Goal: Information Seeking & Learning: Check status

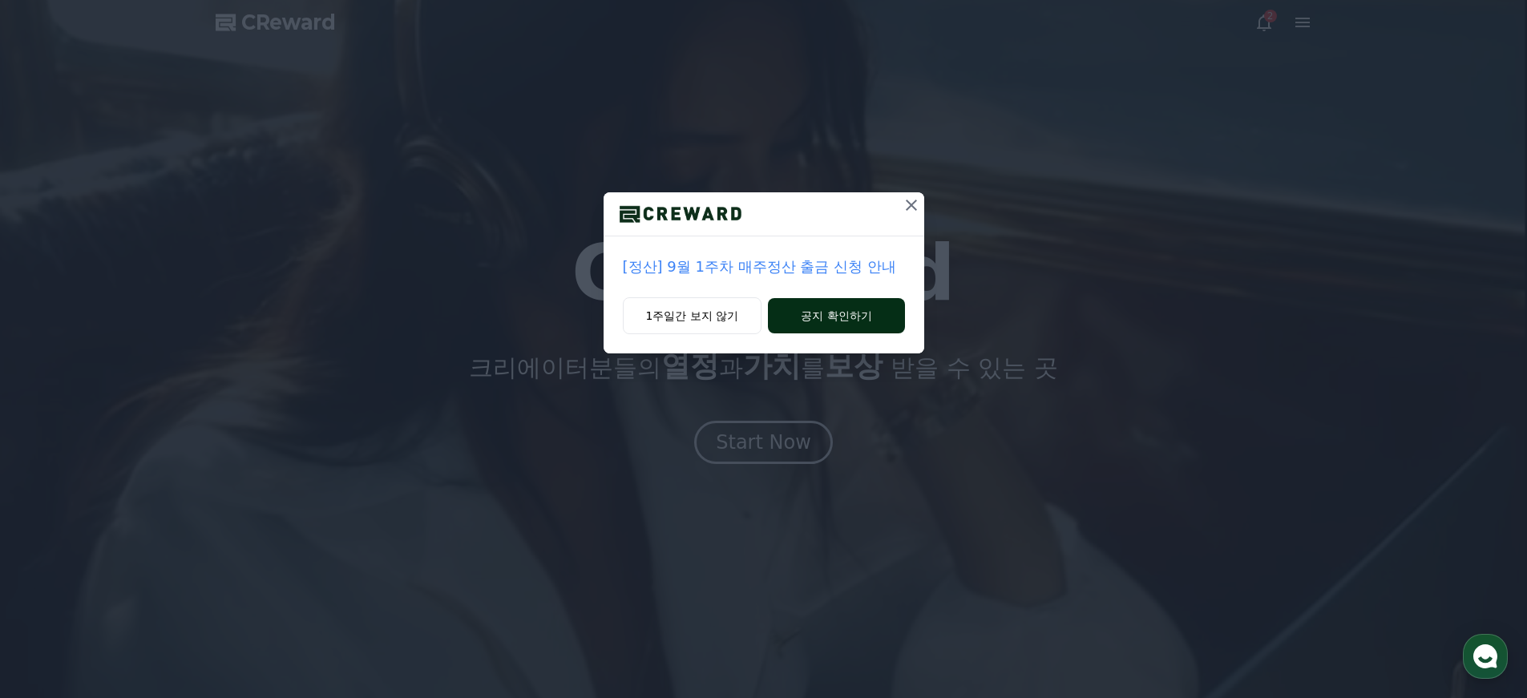
click at [837, 319] on button "공지 확인하기" at bounding box center [836, 315] width 136 height 35
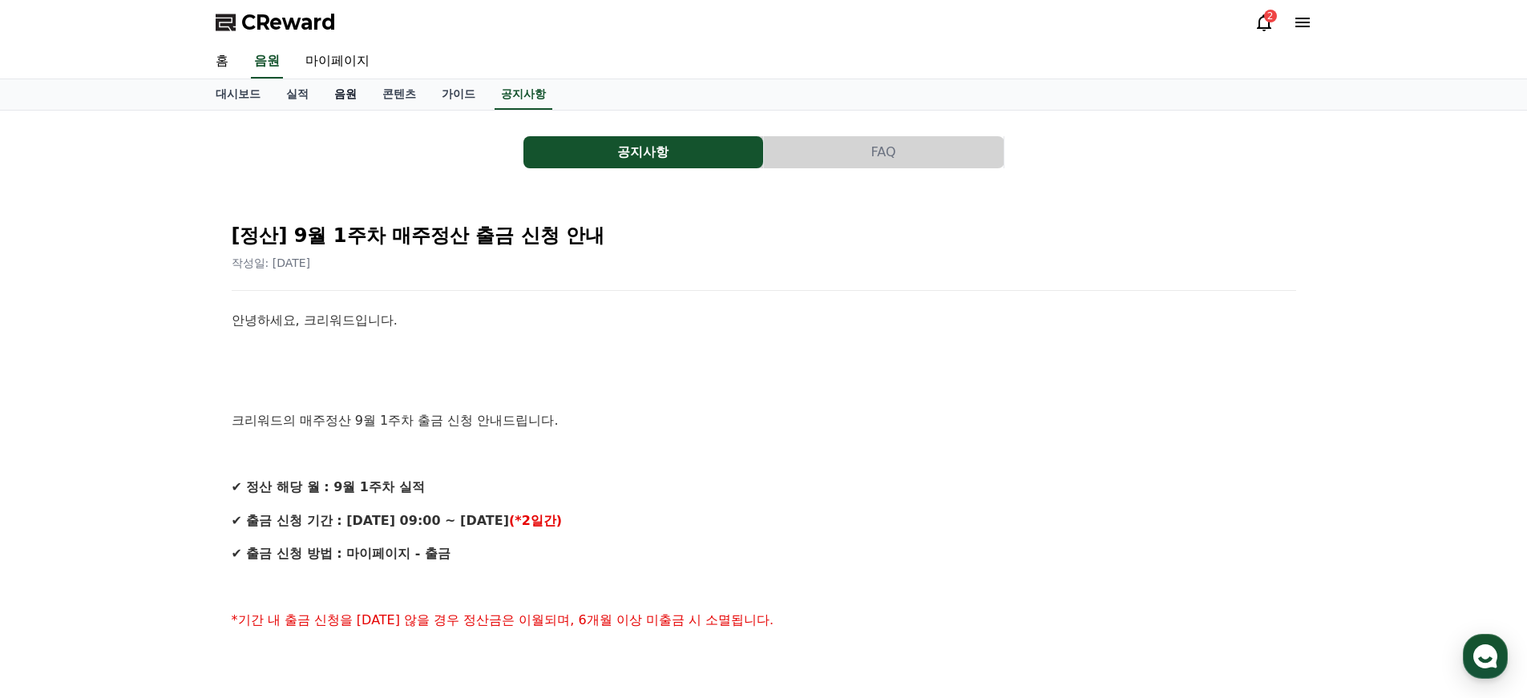
click at [326, 92] on link "음원" at bounding box center [345, 94] width 48 height 30
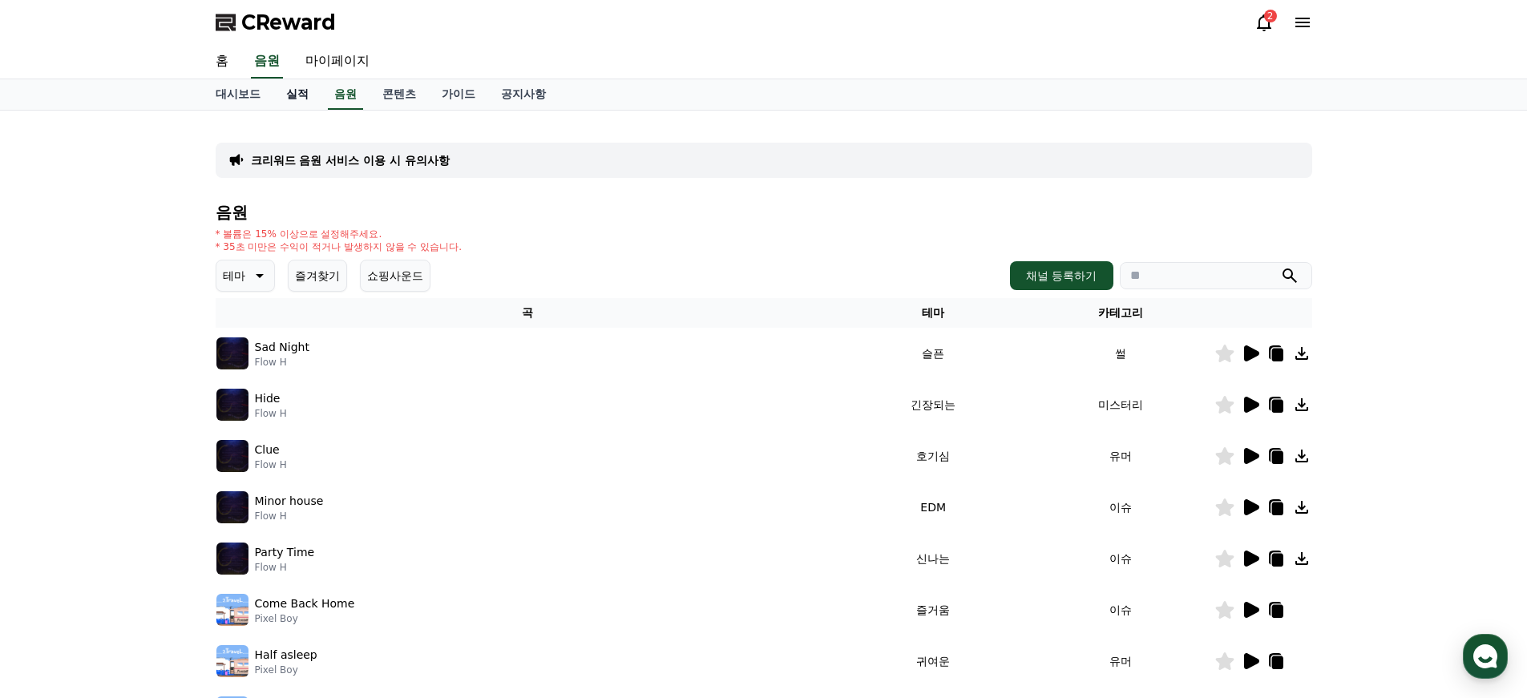
click at [288, 99] on link "실적" at bounding box center [297, 94] width 48 height 30
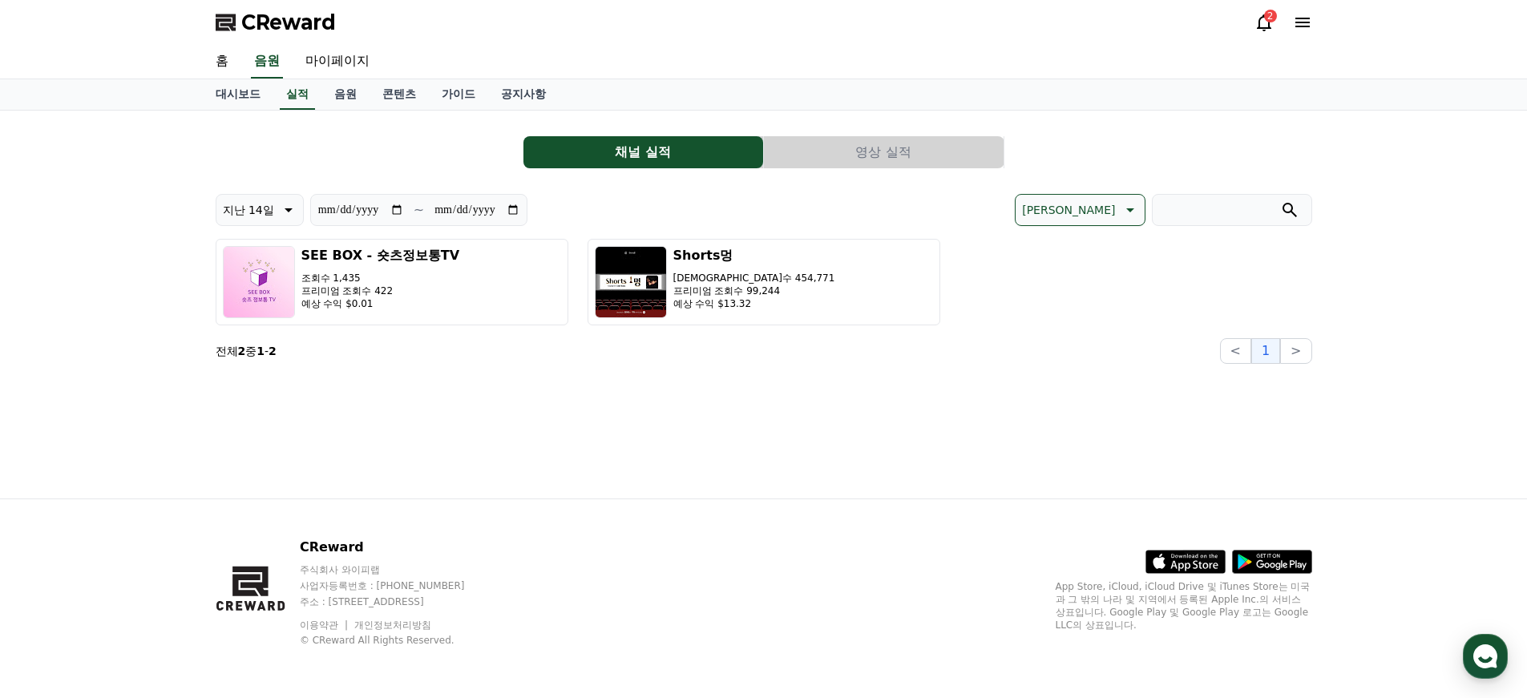
click at [1257, 20] on icon at bounding box center [1263, 22] width 19 height 19
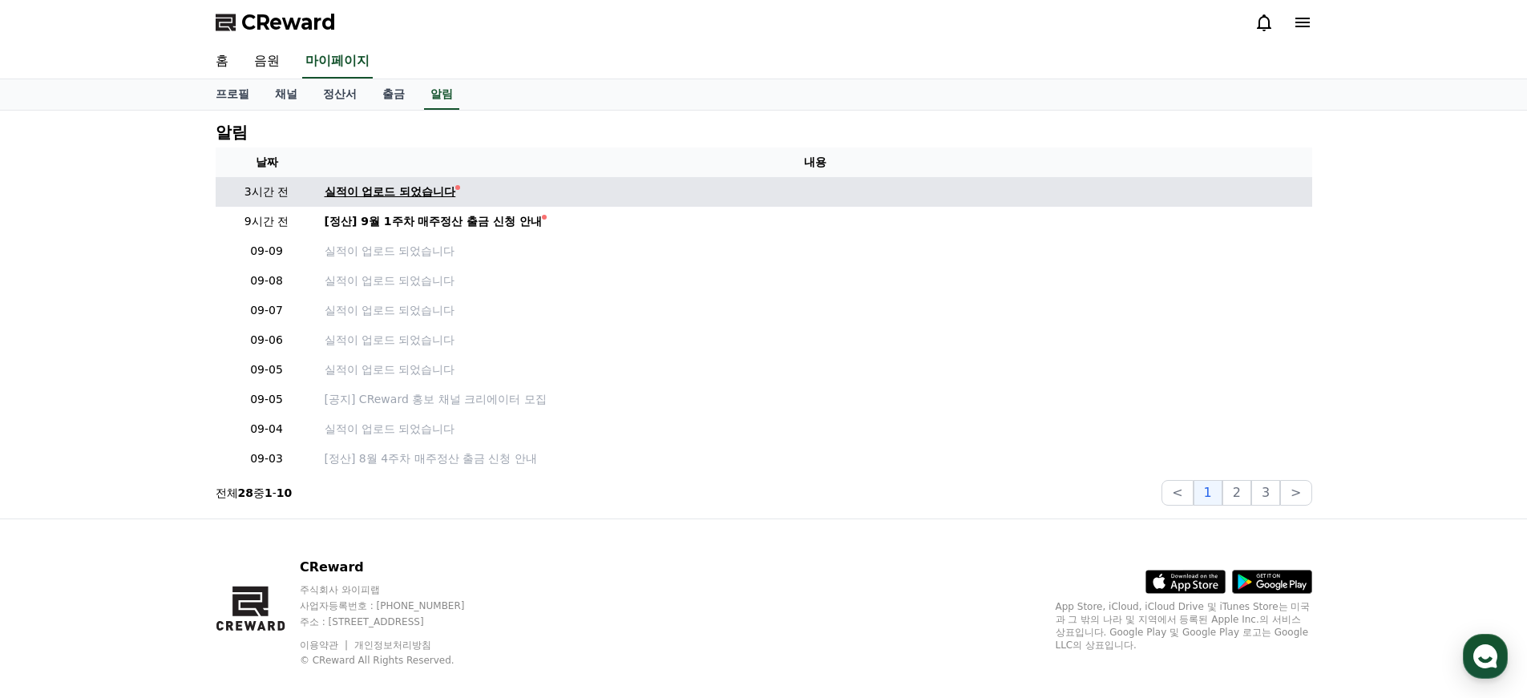
click at [389, 194] on div "실적이 업로드 되었습니다" at bounding box center [390, 192] width 131 height 17
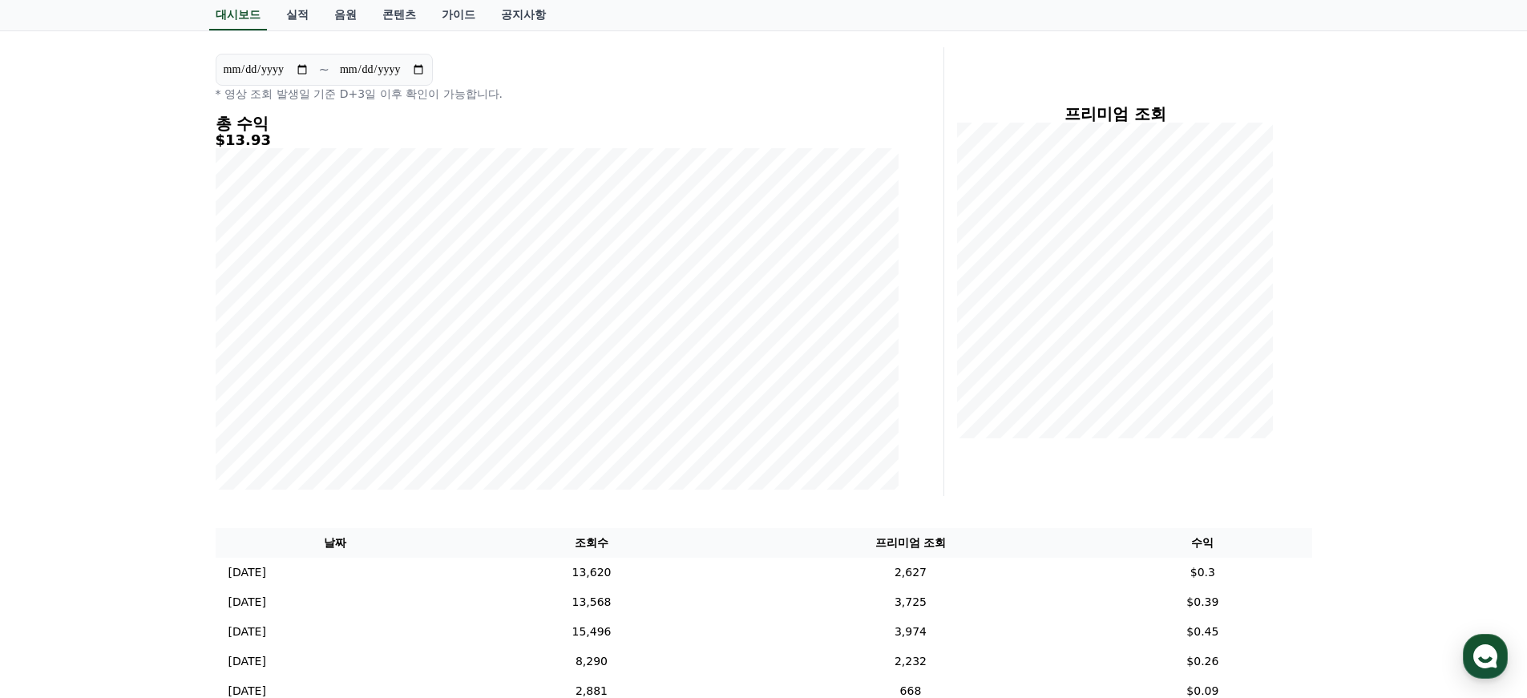
scroll to position [37, 0]
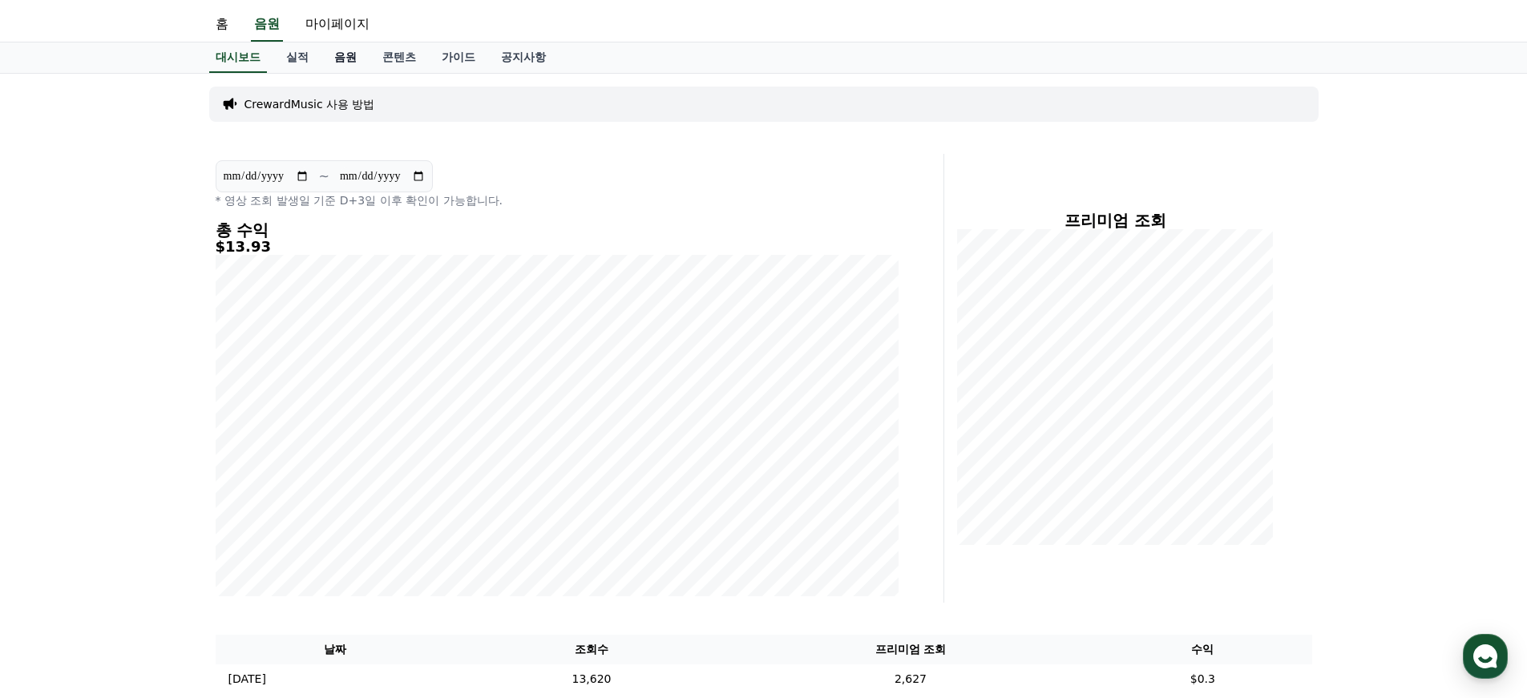
click at [321, 58] on link "음원" at bounding box center [345, 57] width 48 height 30
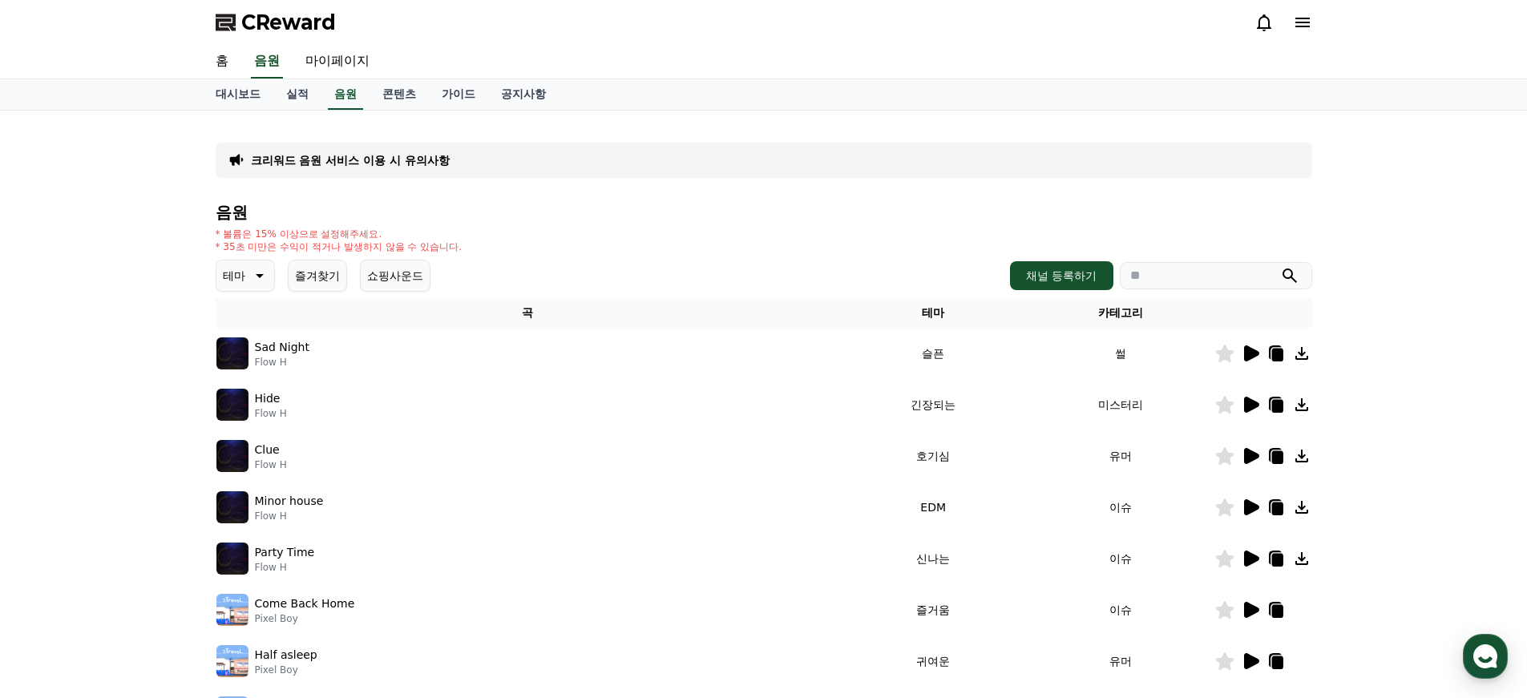
click at [347, 43] on div "CReward" at bounding box center [764, 22] width 1122 height 45
click at [330, 71] on link "마이페이지" at bounding box center [337, 62] width 90 height 34
select select "**********"
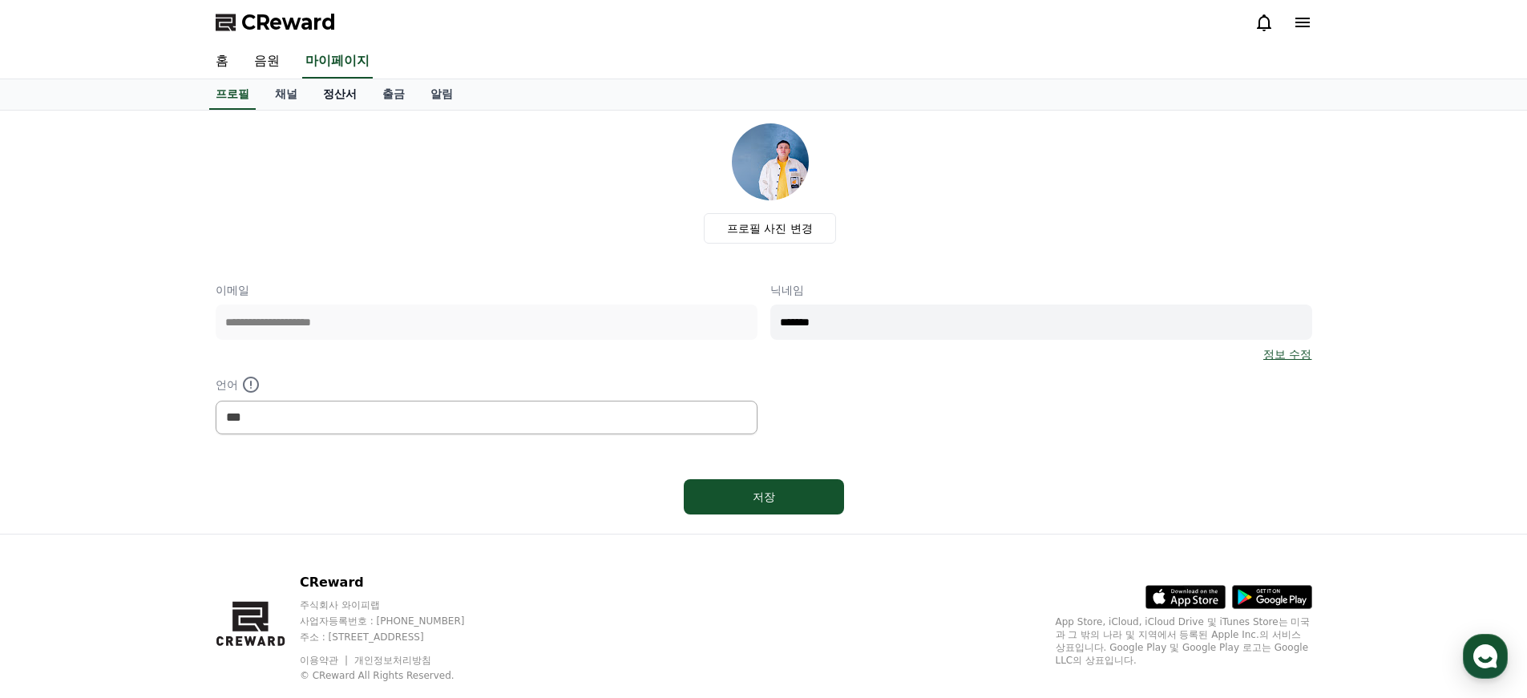
click at [325, 92] on link "정산서" at bounding box center [339, 94] width 59 height 30
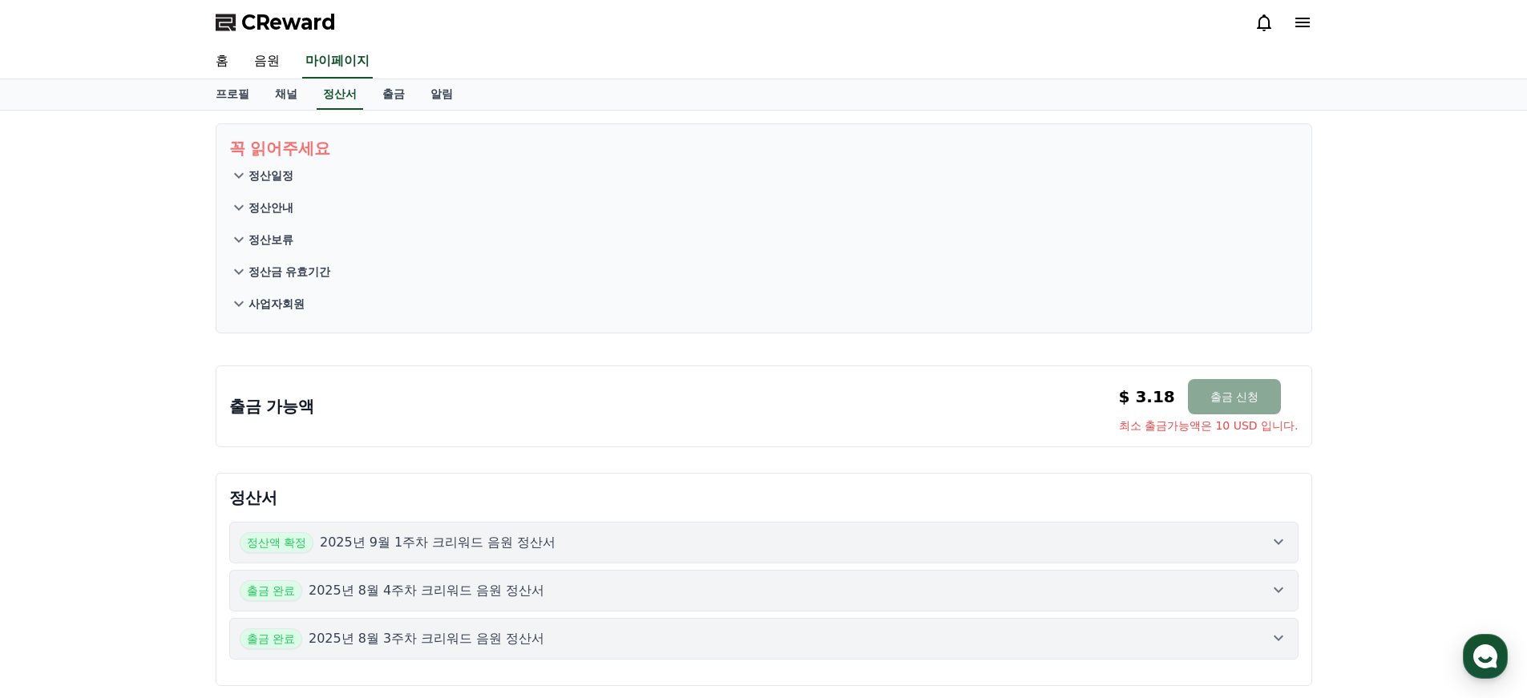
click at [272, 181] on p "정산일정" at bounding box center [270, 175] width 45 height 16
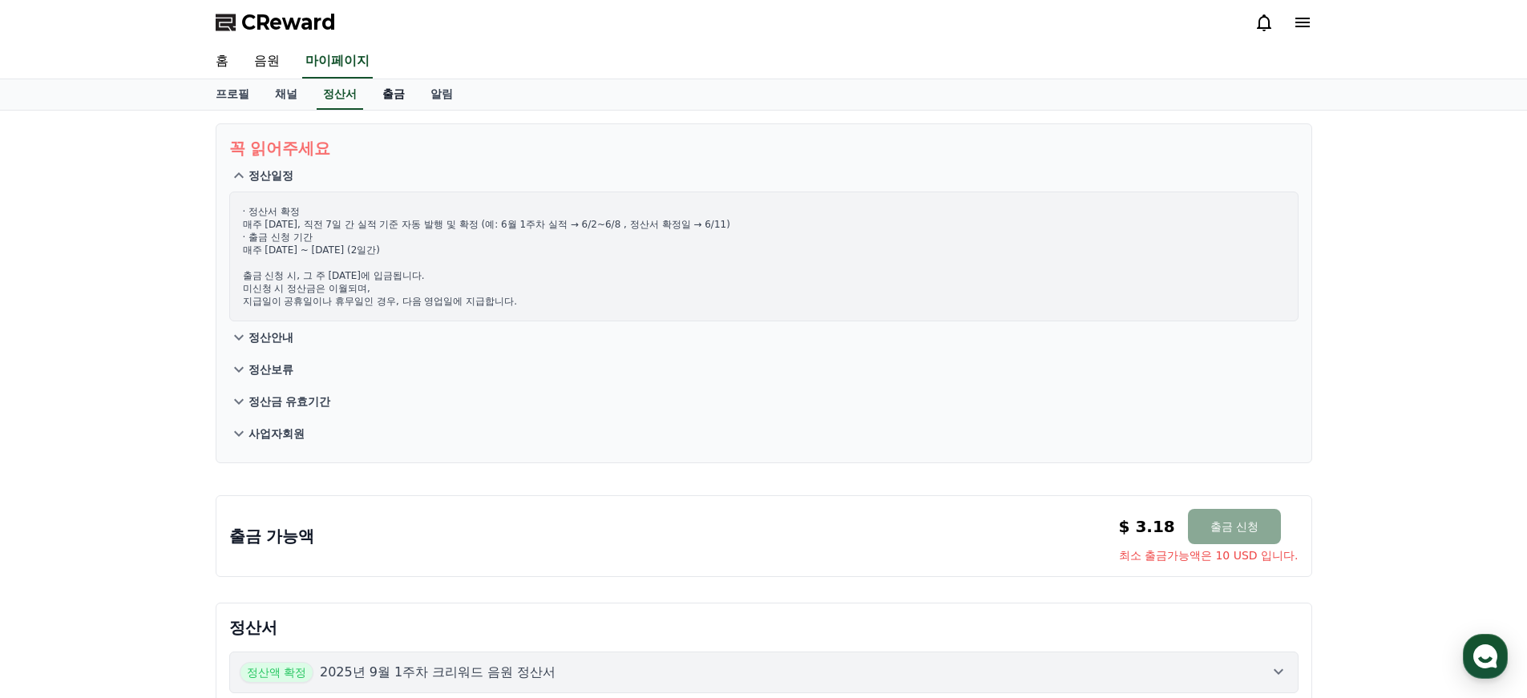
click at [384, 95] on link "출금" at bounding box center [393, 94] width 48 height 30
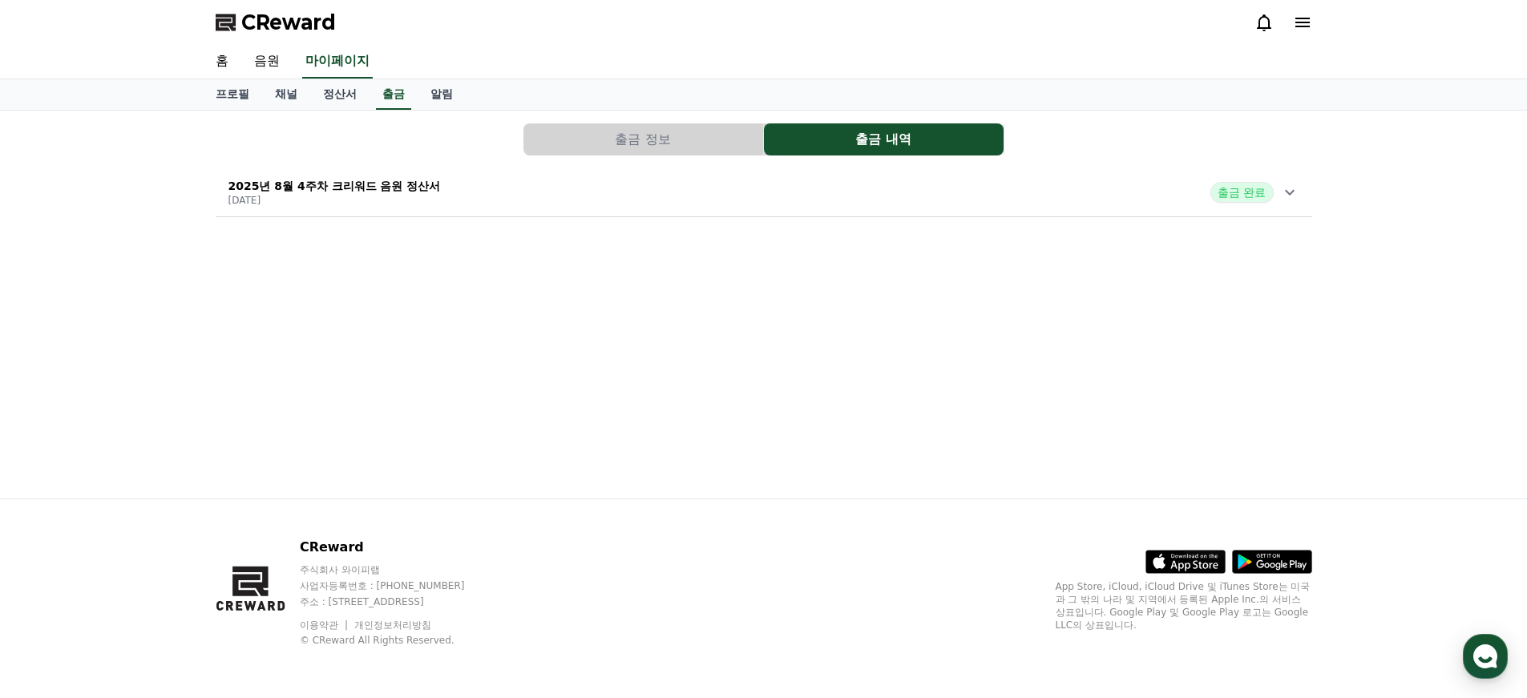
click at [684, 135] on button "출금 정보" at bounding box center [643, 139] width 240 height 32
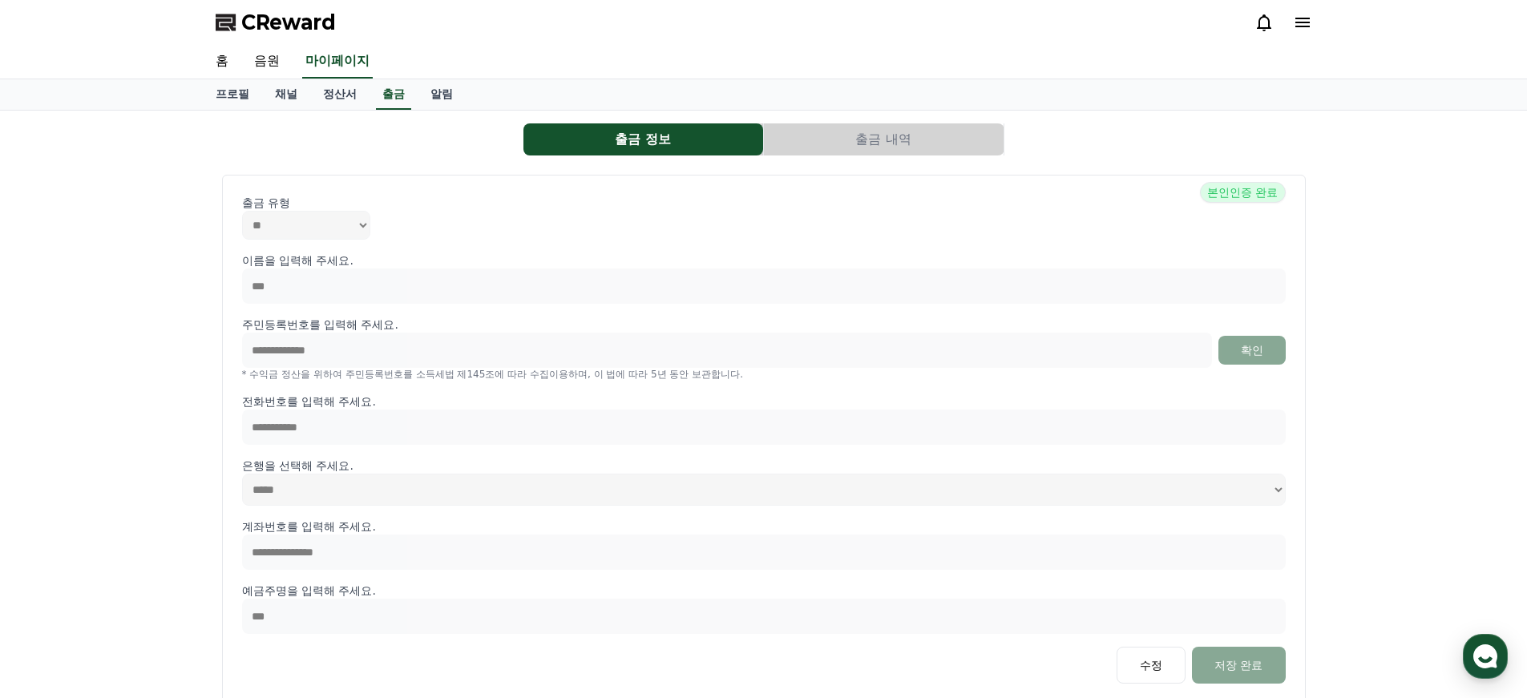
click at [872, 135] on button "출금 내역" at bounding box center [884, 139] width 240 height 32
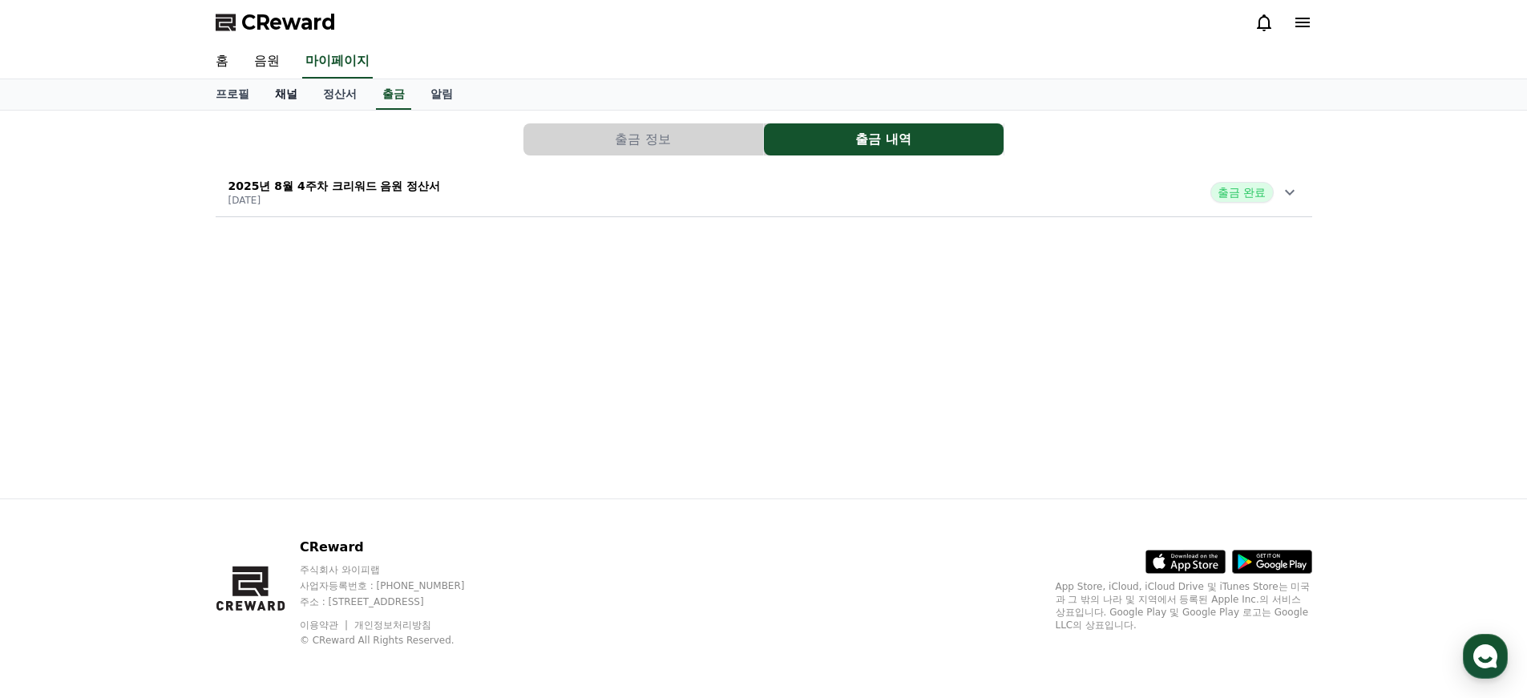
click at [278, 98] on link "채널" at bounding box center [286, 94] width 48 height 30
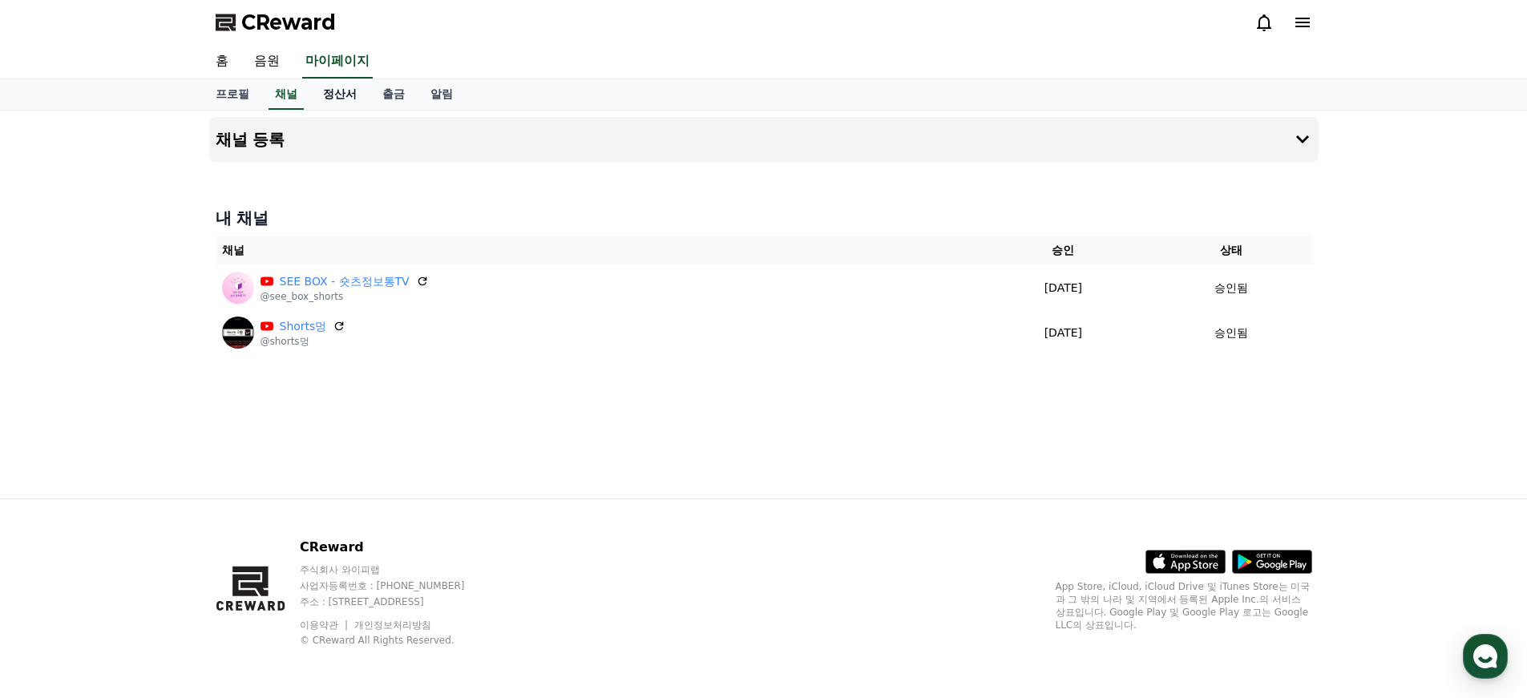
click at [315, 96] on link "정산서" at bounding box center [339, 94] width 59 height 30
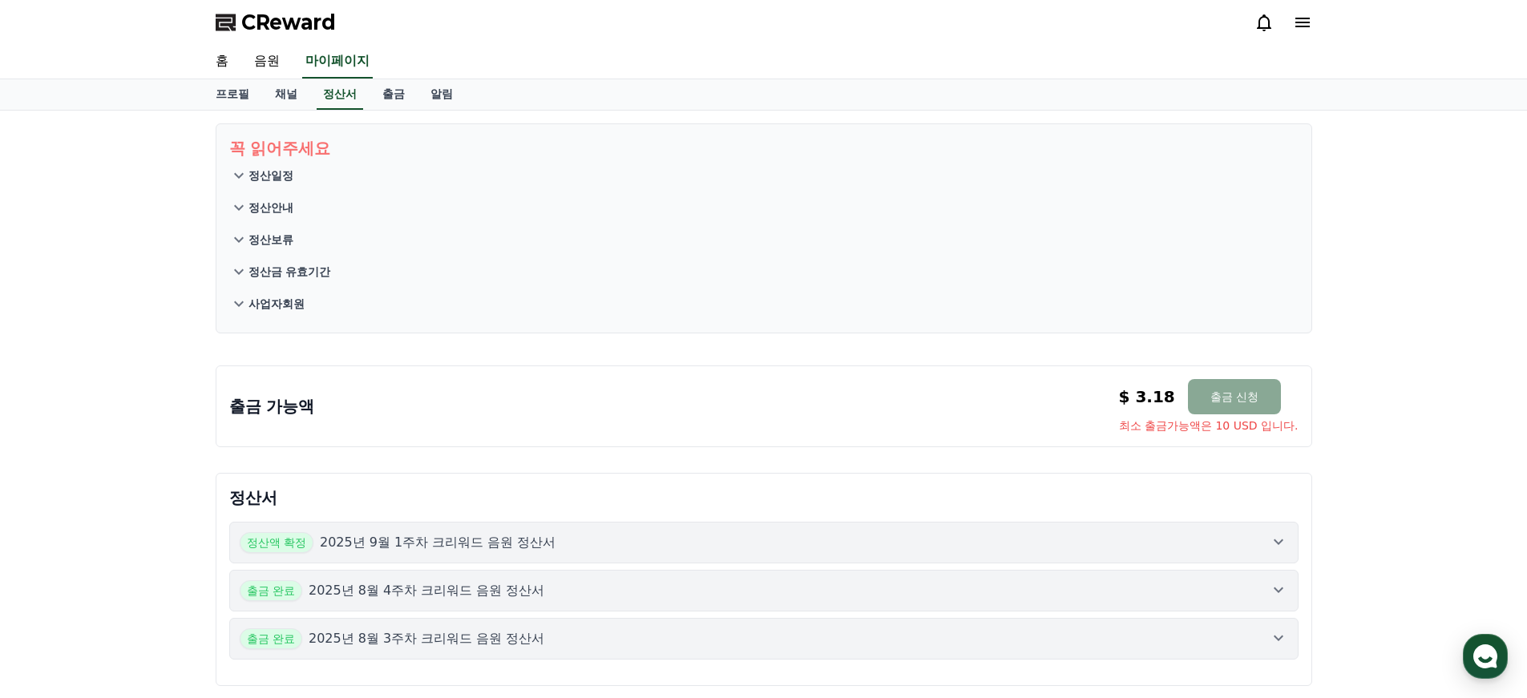
click at [262, 15] on span "CReward" at bounding box center [288, 23] width 95 height 26
